Goal: Navigation & Orientation: Find specific page/section

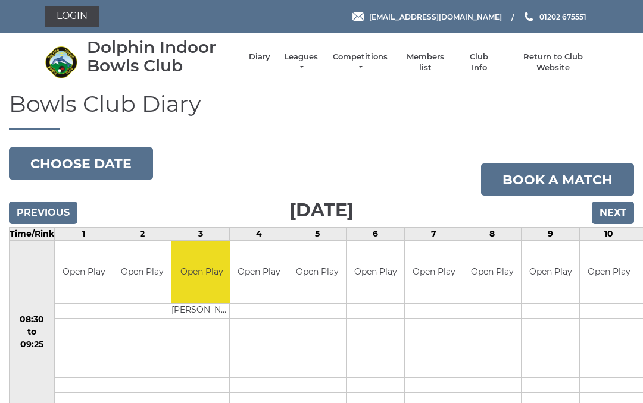
click at [305, 60] on link "Leagues" at bounding box center [300, 62] width 37 height 21
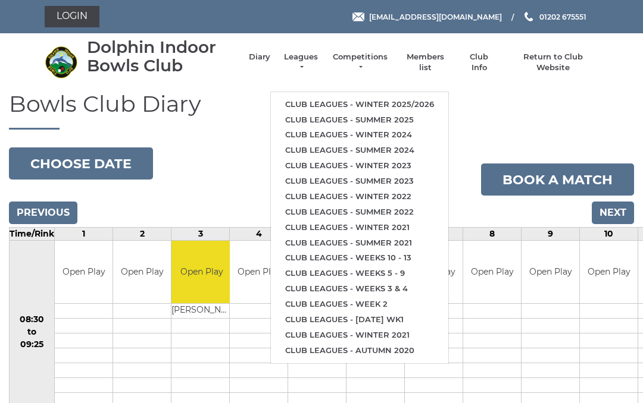
click at [387, 101] on link "Club leagues - Winter 2025/2026" at bounding box center [359, 104] width 177 height 15
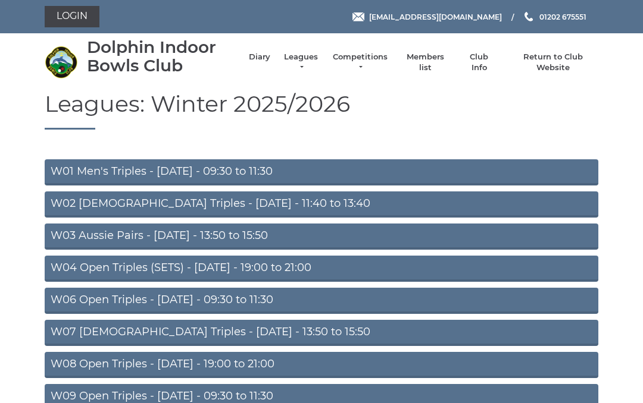
click at [275, 174] on link "W01 Men's Triples - Monday - 09:30 to 11:30" at bounding box center [321, 172] width 553 height 26
click at [152, 170] on link "W01 Men's Triples - Monday - 09:30 to 11:30" at bounding box center [321, 172] width 553 height 26
click at [231, 203] on link "W02 Ladies Triples - Monday - 11:40 to 13:40" at bounding box center [321, 205] width 553 height 26
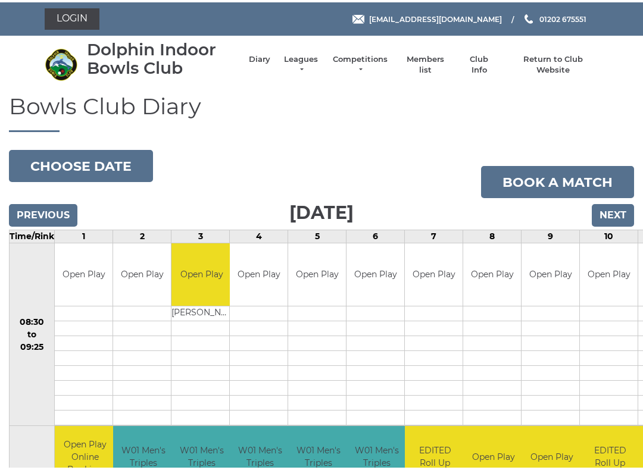
scroll to position [2, 0]
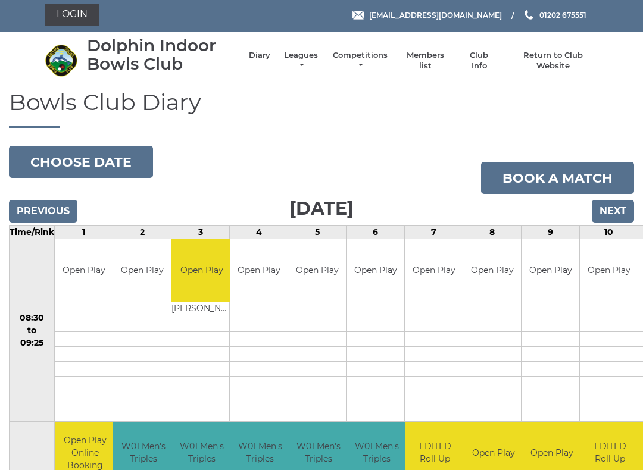
click at [619, 207] on input "Next" at bounding box center [612, 211] width 42 height 23
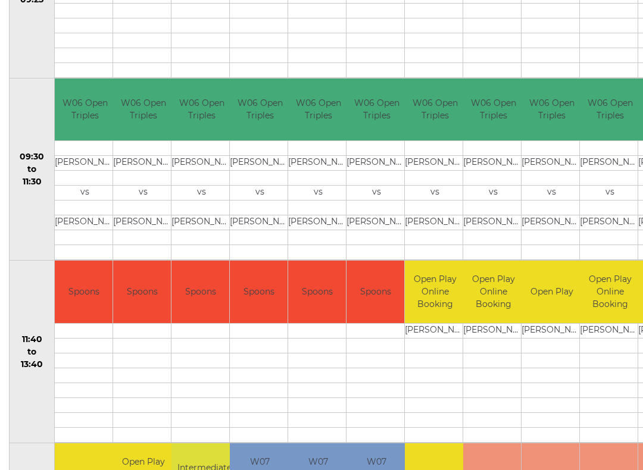
scroll to position [346, 0]
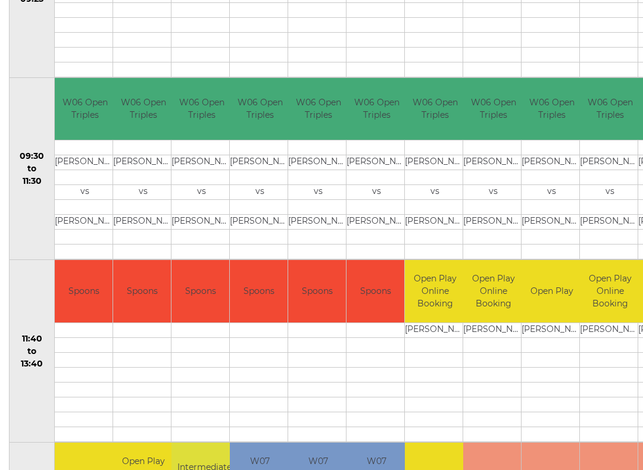
click at [568, 403] on td at bounding box center [551, 404] width 60 height 15
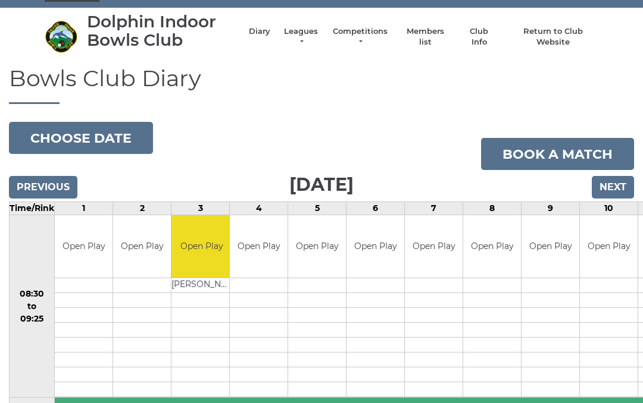
scroll to position [0, 0]
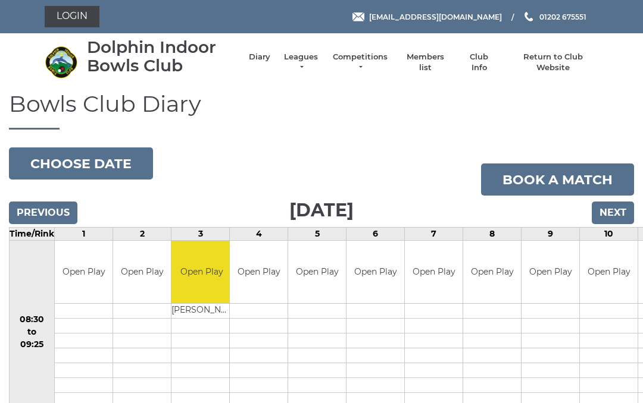
click at [621, 213] on input "Next" at bounding box center [612, 213] width 42 height 23
